Goal: Check status: Check status

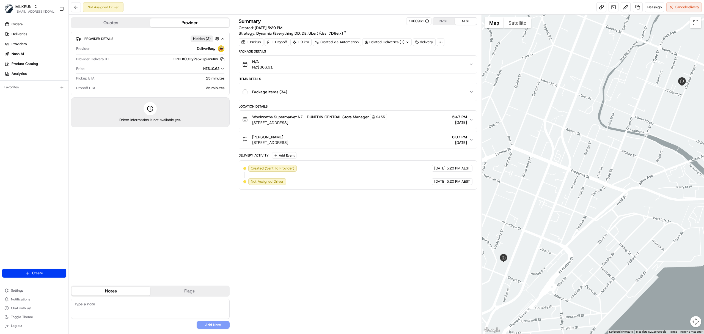
click at [283, 137] on div "[PERSON_NAME]" at bounding box center [270, 137] width 36 height 6
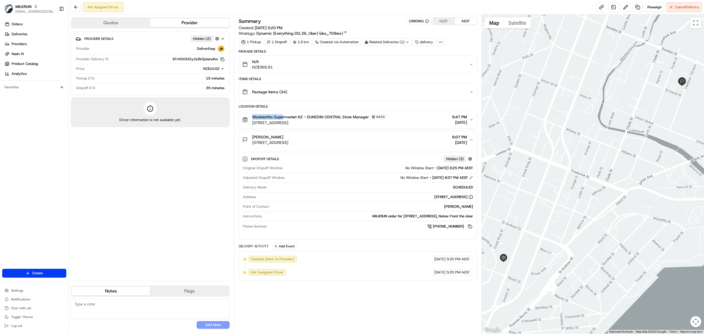
drag, startPoint x: 250, startPoint y: 119, endPoint x: 315, endPoint y: 109, distance: 65.1
click at [291, 111] on div "Location Details Woolworths Supermarket [GEOGRAPHIC_DATA] - [GEOGRAPHIC_DATA] C…" at bounding box center [358, 171] width 238 height 135
drag, startPoint x: 248, startPoint y: 139, endPoint x: 317, endPoint y: 117, distance: 73.0
click at [288, 136] on div "[PERSON_NAME] [STREET_ADDRESS]" at bounding box center [265, 139] width 46 height 11
copy span "[PERSON_NAME]"
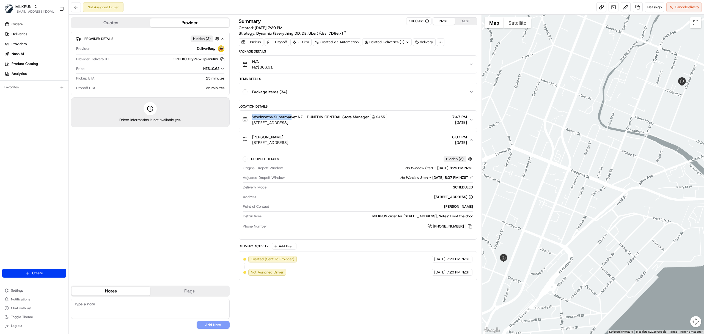
click at [448, 22] on button "NZST" at bounding box center [444, 21] width 22 height 7
click at [445, 20] on button "NZST" at bounding box center [444, 21] width 22 height 7
click at [447, 20] on button "NZST" at bounding box center [444, 21] width 22 height 7
click at [465, 20] on button "AEST" at bounding box center [466, 21] width 22 height 7
click at [441, 21] on button "NZST" at bounding box center [444, 21] width 22 height 7
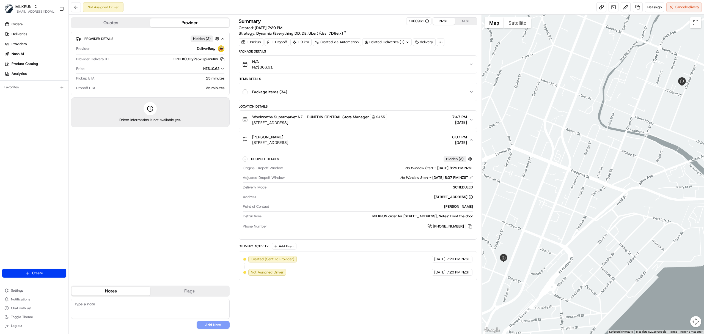
click at [468, 15] on div "Summary 1980961 NZST AEST Created: [DATE] 7:20 PM Strategy: Dynamic (Everything…" at bounding box center [358, 174] width 248 height 319
click at [469, 21] on button "AEST" at bounding box center [466, 21] width 22 height 7
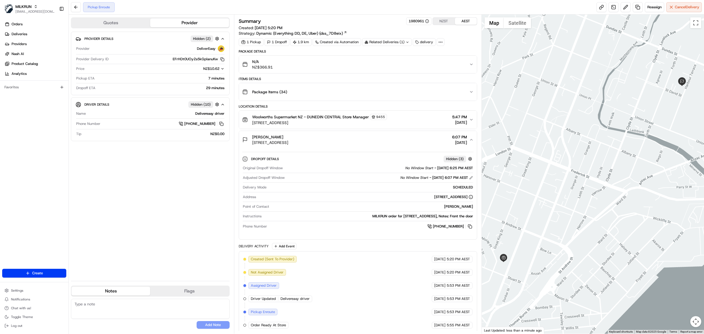
scroll to position [5, 0]
drag, startPoint x: 420, startPoint y: 256, endPoint x: 468, endPoint y: 256, distance: 48.4
click at [468, 256] on div "Created (Sent To Provider) DeliverEasy [DATE] 5:20 PM AEST Not Assigned Driver …" at bounding box center [357, 290] width 229 height 73
drag, startPoint x: 456, startPoint y: 272, endPoint x: 450, endPoint y: 269, distance: 6.4
click at [452, 270] on span "5:20 PM AEST" at bounding box center [458, 270] width 23 height 5
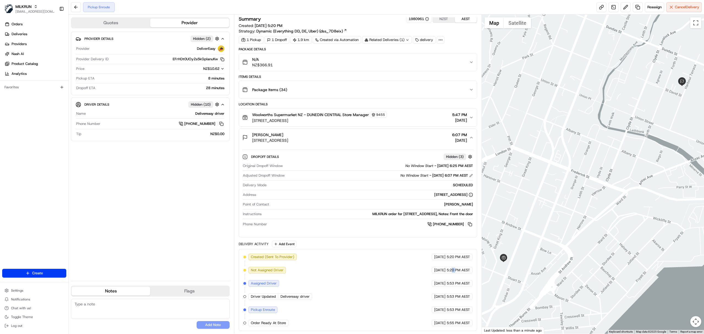
click at [434, 270] on span "[DATE]" at bounding box center [439, 270] width 11 height 5
drag, startPoint x: 420, startPoint y: 270, endPoint x: 455, endPoint y: 272, distance: 35.3
click at [455, 272] on div "[DATE] 5:20 PM AEST" at bounding box center [452, 270] width 41 height 7
